Goal: Task Accomplishment & Management: Use online tool/utility

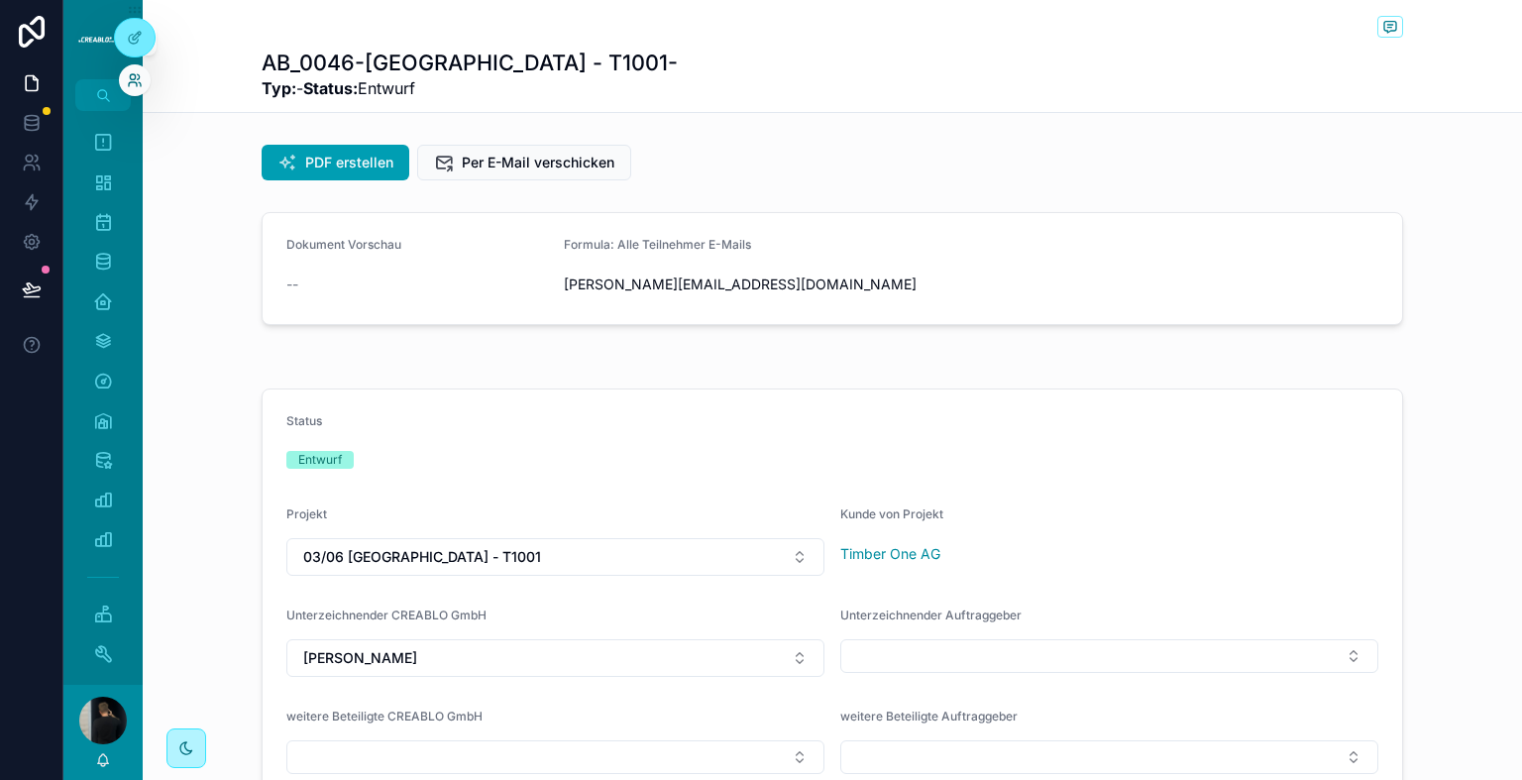
click at [137, 78] on icon at bounding box center [135, 80] width 16 height 16
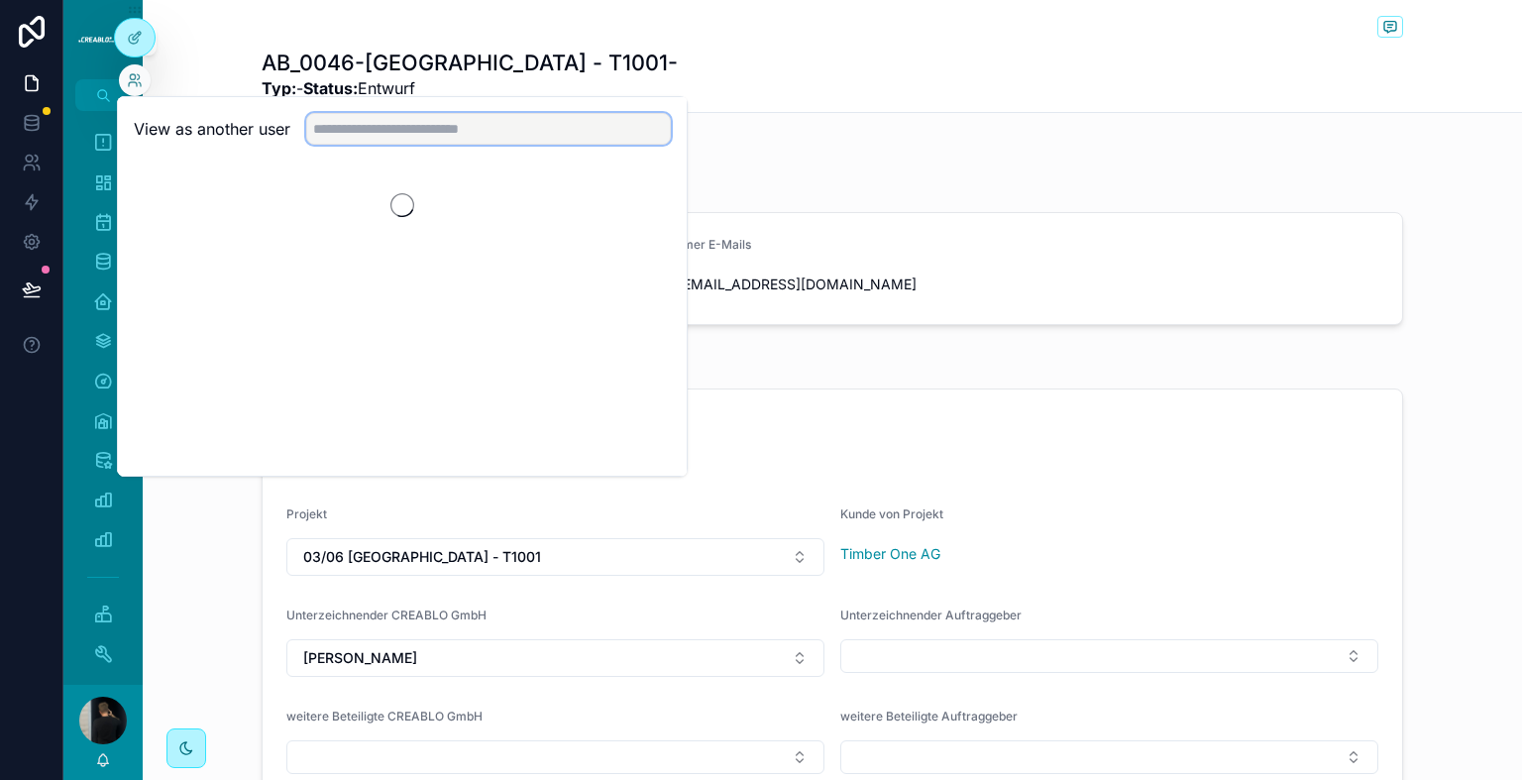
click at [333, 126] on input "text" at bounding box center [488, 129] width 365 height 32
type input "*****"
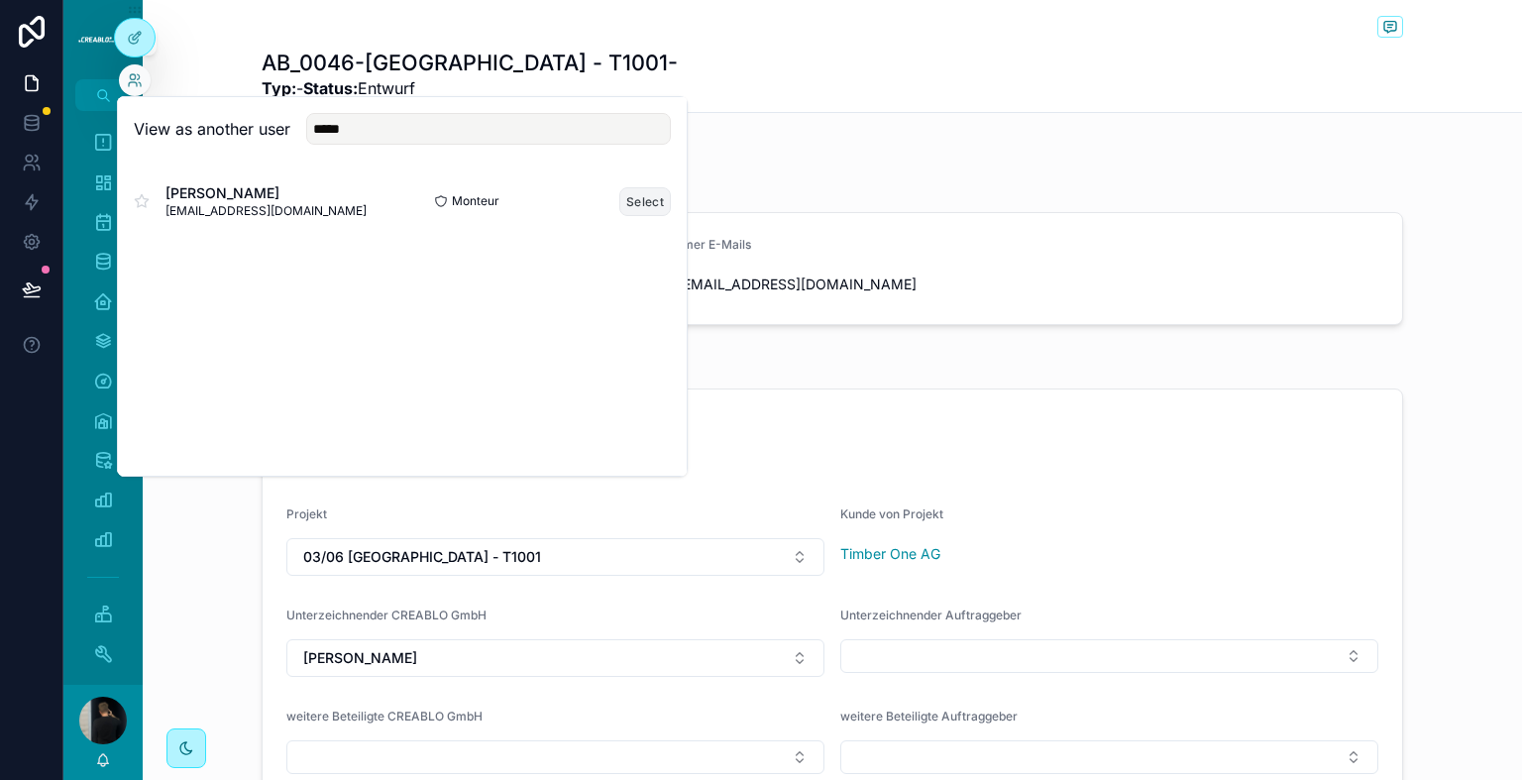
click at [657, 200] on button "Select" at bounding box center [645, 201] width 52 height 29
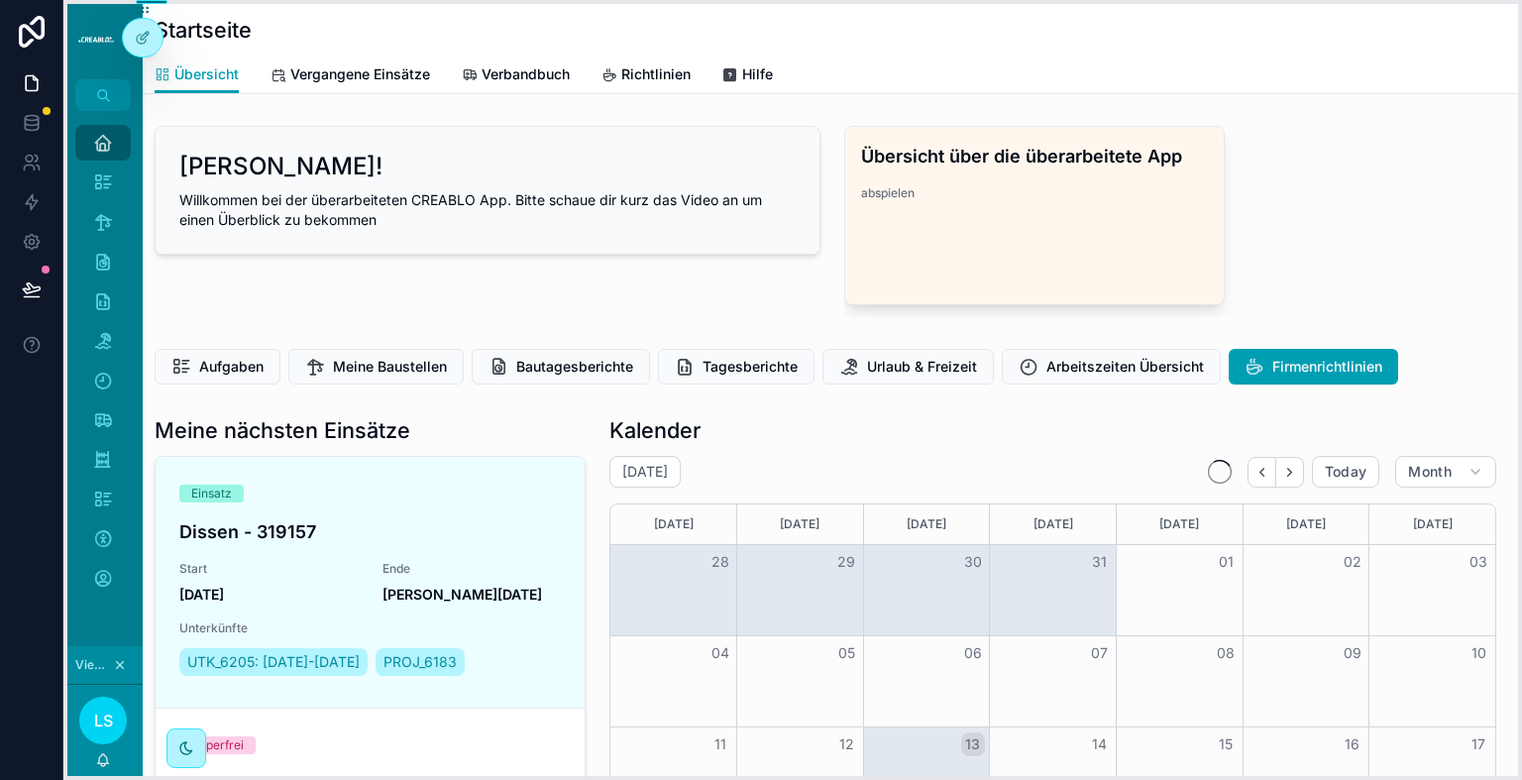
drag, startPoint x: 137, startPoint y: 8, endPoint x: 486, endPoint y: -10, distance: 349.3
click at [486, 0] on html "Startseite Aufgaben 0 Meine Baustellen Bautagesberichte Tagesberichte Urlaub un…" at bounding box center [761, 390] width 1522 height 780
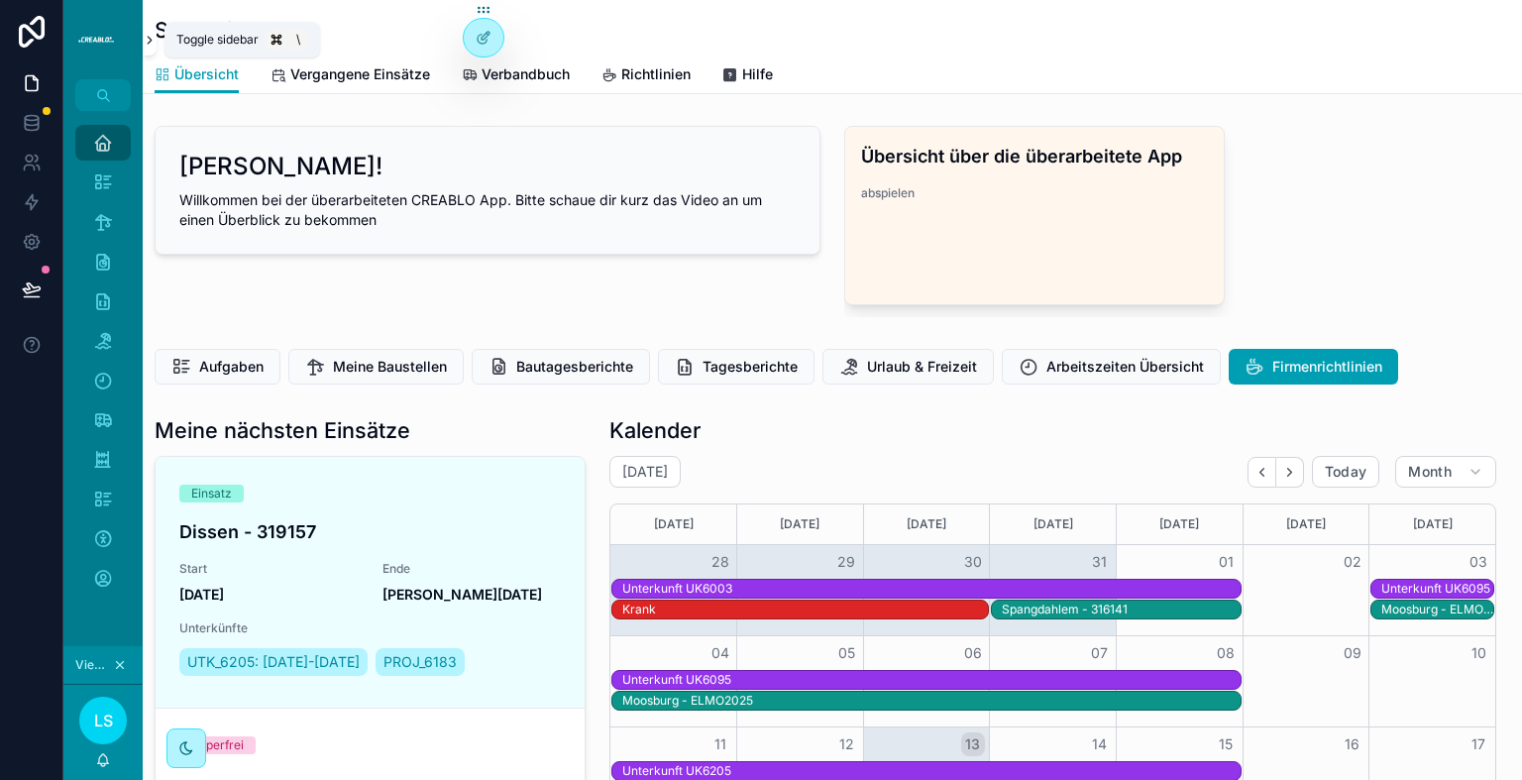
click at [150, 45] on icon "scrollable content" at bounding box center [150, 40] width 14 height 15
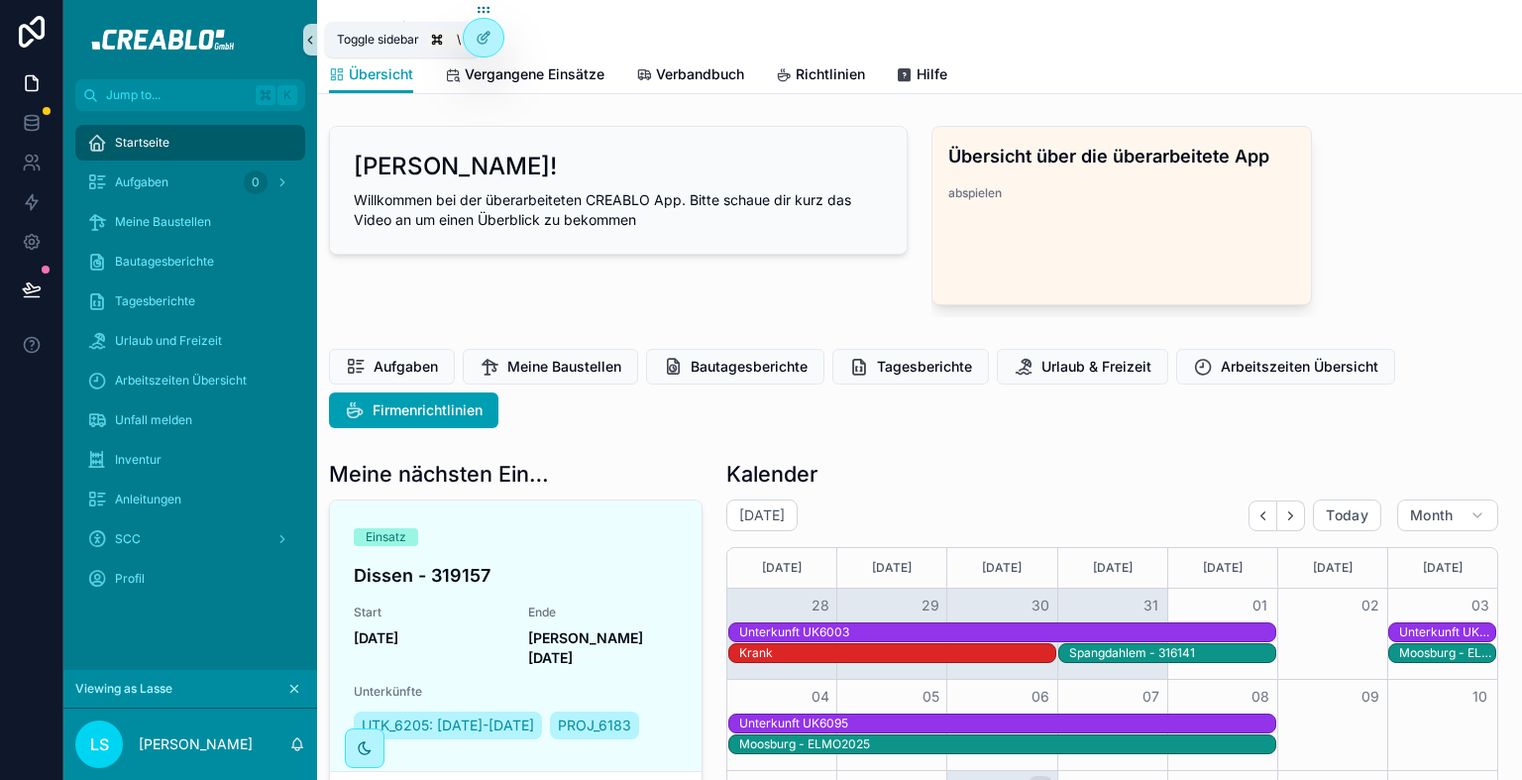
click at [315, 38] on icon "scrollable content" at bounding box center [310, 40] width 14 height 15
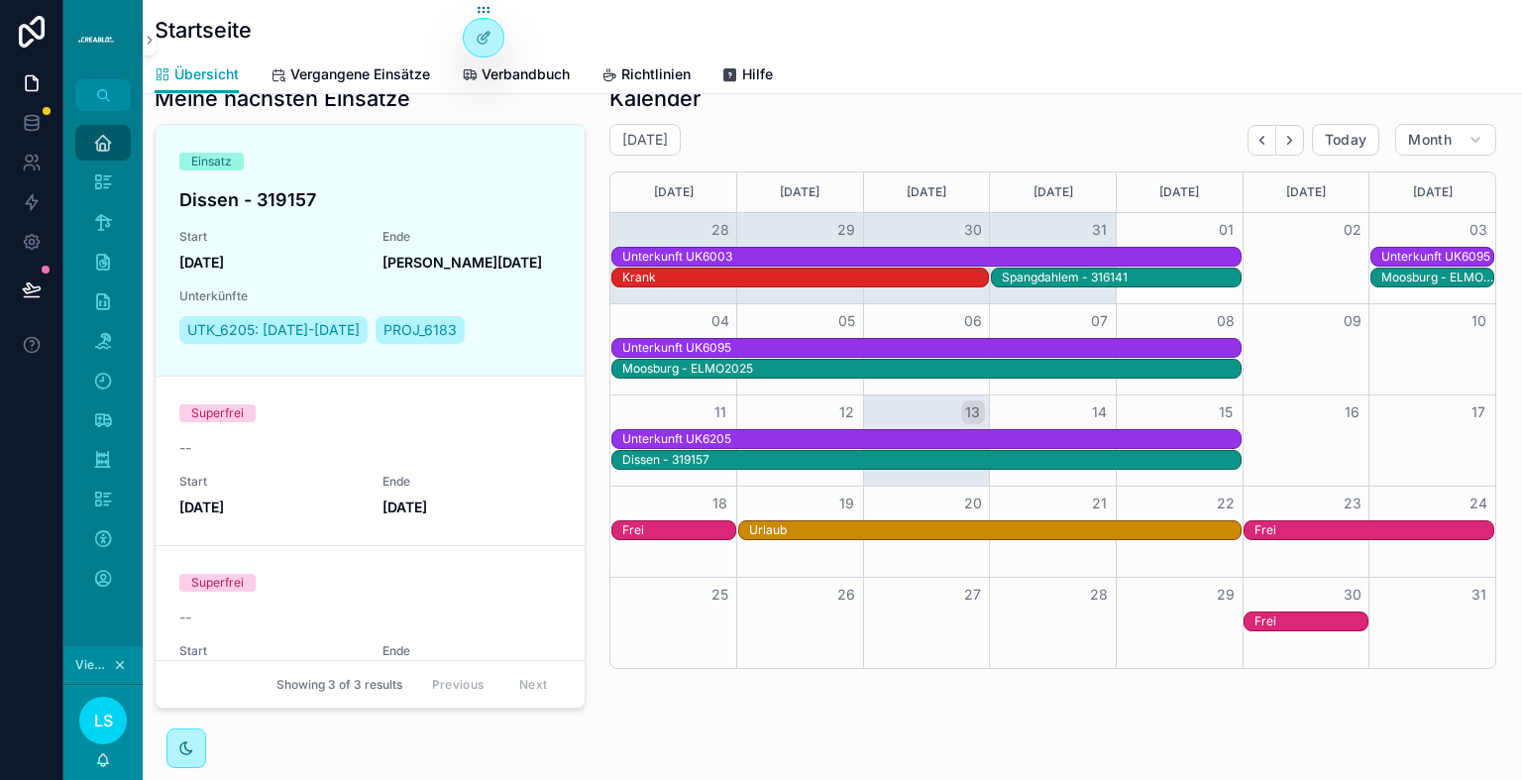
scroll to position [356, 0]
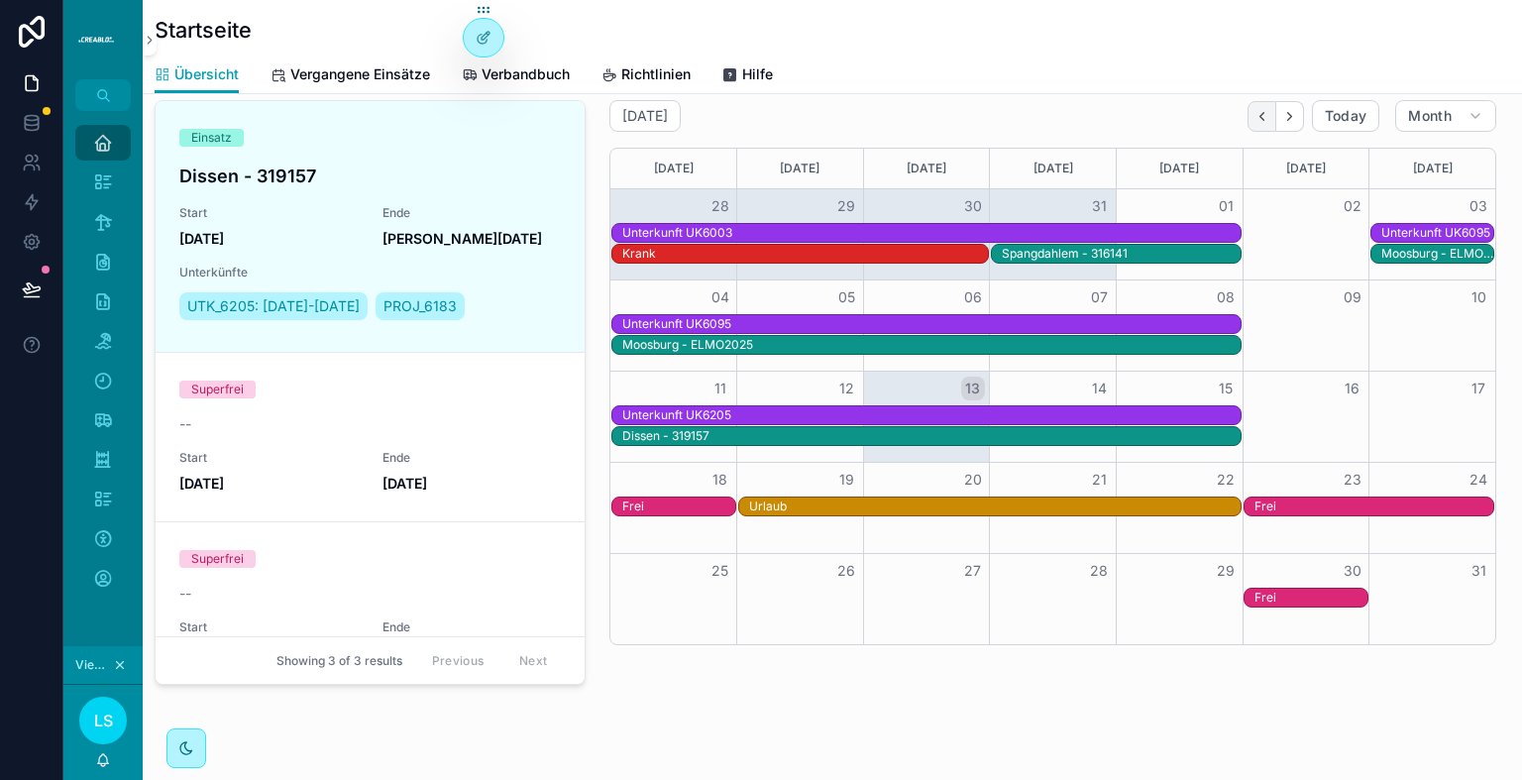
click at [1252, 112] on button "Back" at bounding box center [1262, 116] width 29 height 31
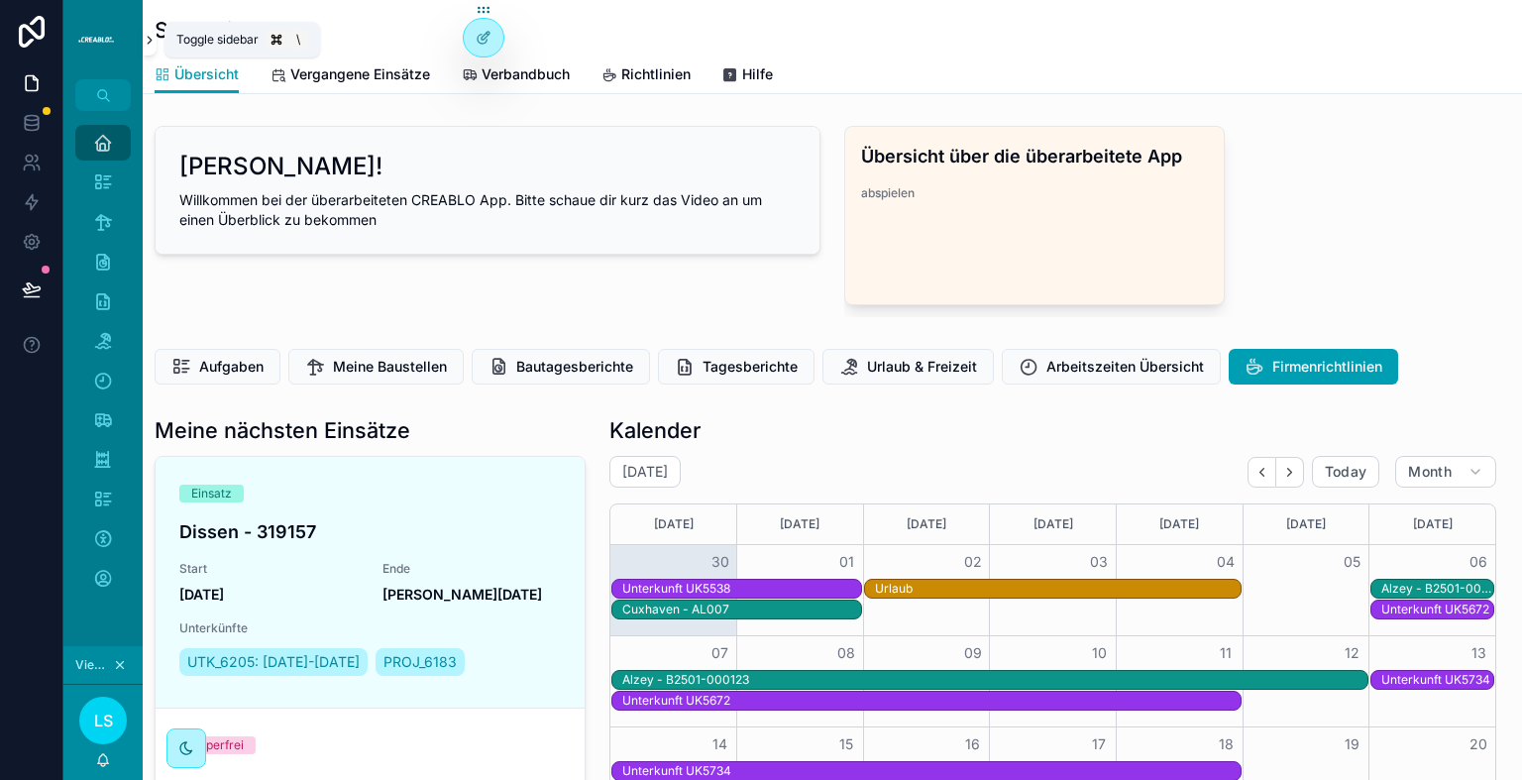
click at [149, 47] on button "scrollable content" at bounding box center [150, 40] width 14 height 32
